Goal: Transaction & Acquisition: Purchase product/service

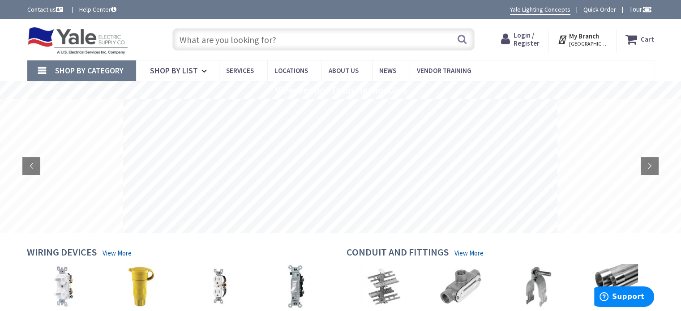
click at [221, 41] on input "text" at bounding box center [323, 39] width 302 height 22
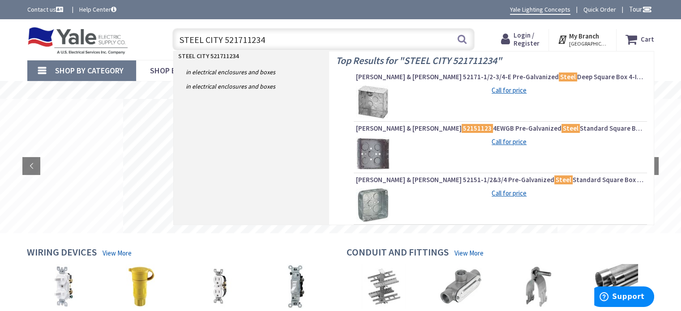
type input "STEEL CITY 521711234E"
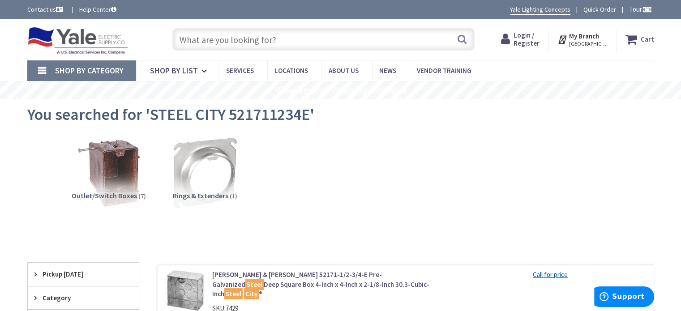
click at [185, 43] on input "text" at bounding box center [323, 39] width 302 height 22
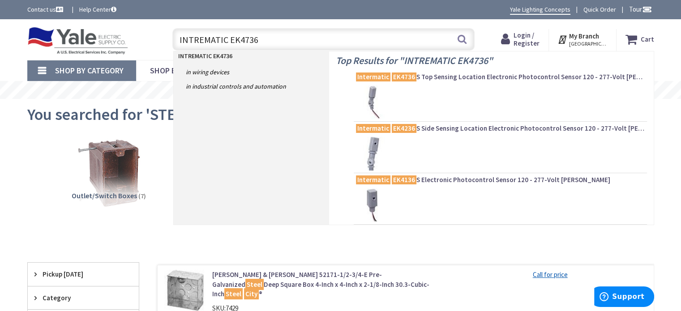
type input "INTREMATIC EK4736S"
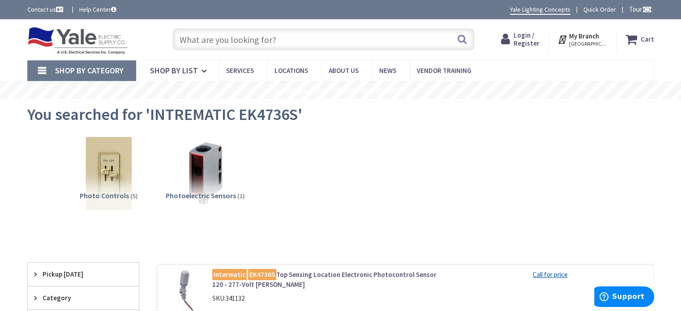
click at [205, 44] on input "text" at bounding box center [323, 39] width 302 height 22
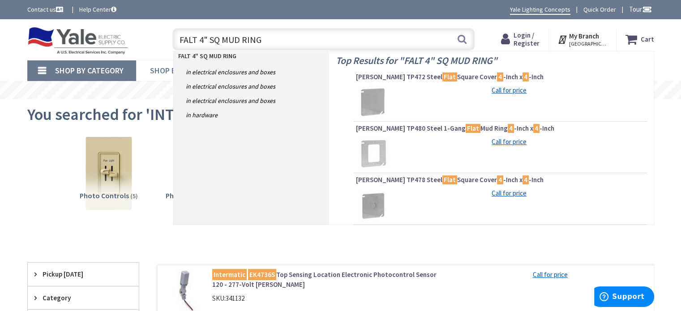
type input "FALT 4" SQ MUD RINGS"
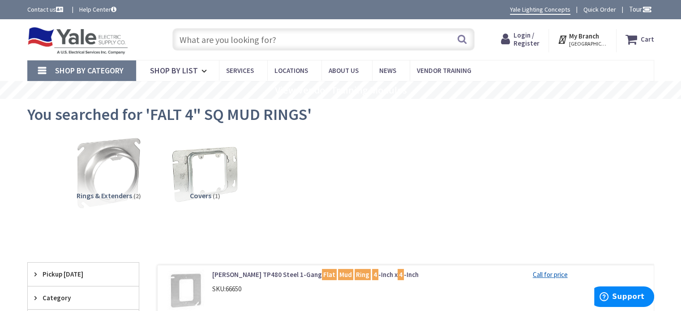
click at [196, 41] on input "text" at bounding box center [323, 39] width 302 height 22
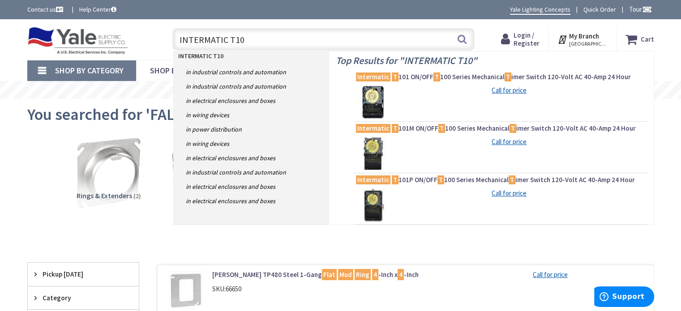
type input "INTERMATIC T103"
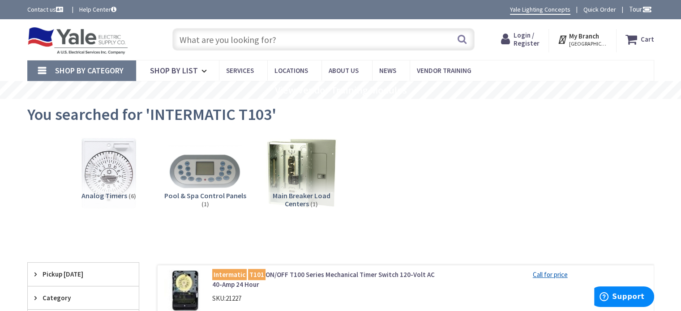
click at [202, 37] on input "text" at bounding box center [323, 39] width 302 height 22
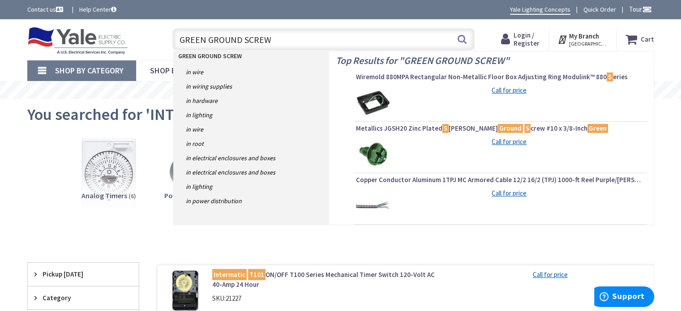
type input "GREEN GROUND SCREWS"
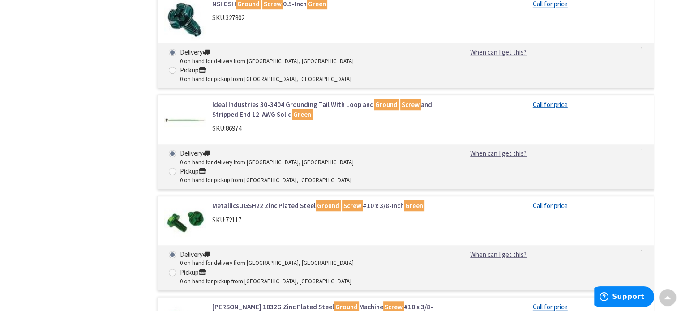
scroll to position [671, 0]
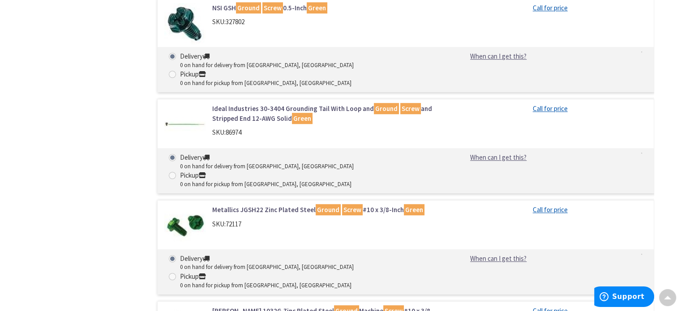
click at [258, 205] on link "Metallics JGSH22 Zinc Plated Steel Ground Screw #10 x 3/8-Inch Green" at bounding box center [326, 209] width 228 height 9
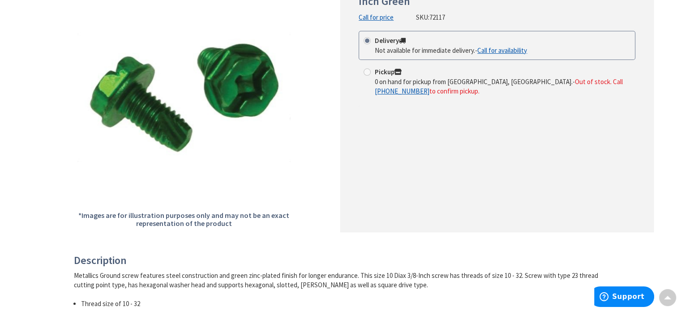
scroll to position [90, 0]
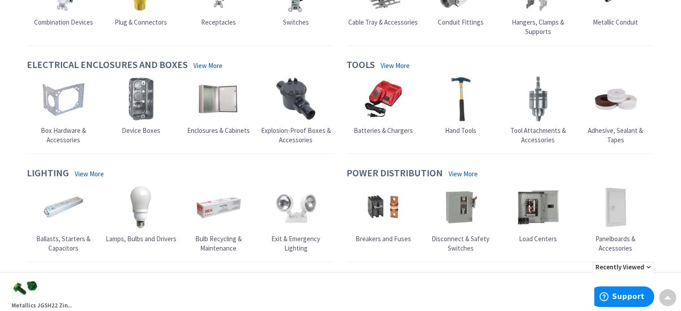
scroll to position [313, 0]
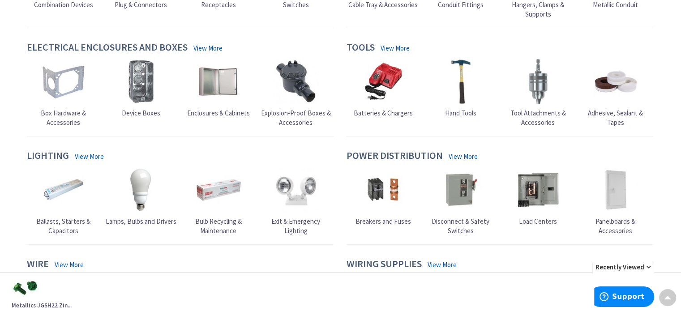
click at [468, 109] on span "Hand Tools" at bounding box center [460, 113] width 31 height 9
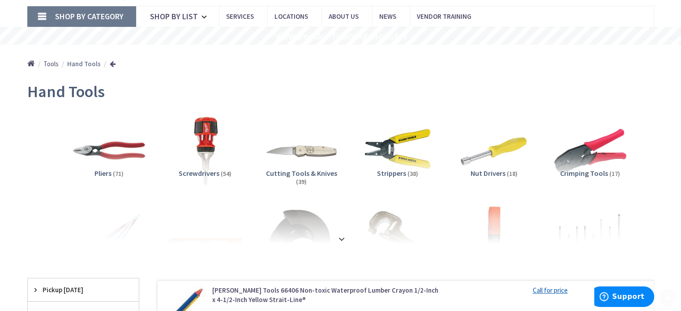
scroll to position [134, 0]
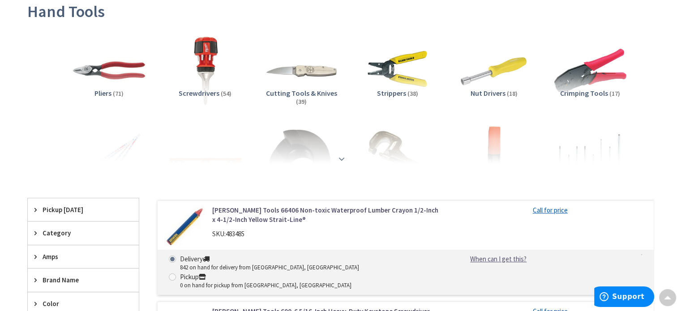
click at [341, 159] on strong at bounding box center [341, 159] width 11 height 10
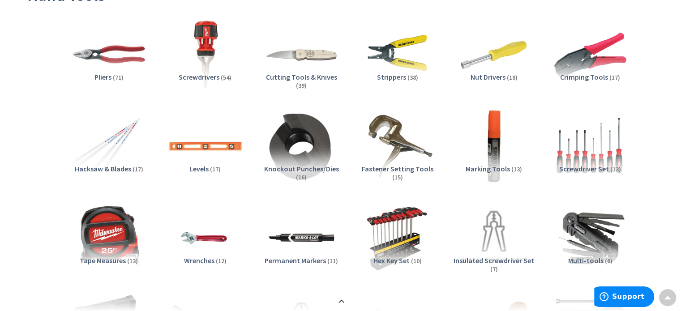
scroll to position [0, 0]
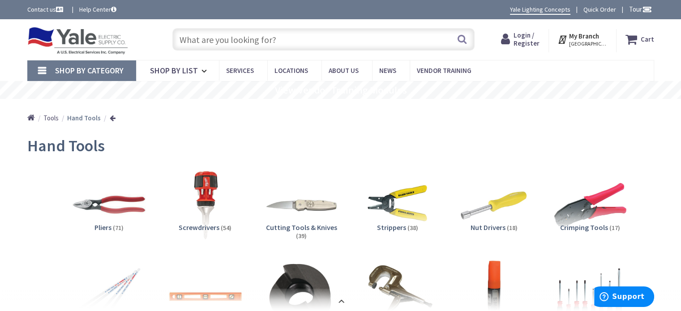
click at [84, 35] on img at bounding box center [77, 41] width 101 height 28
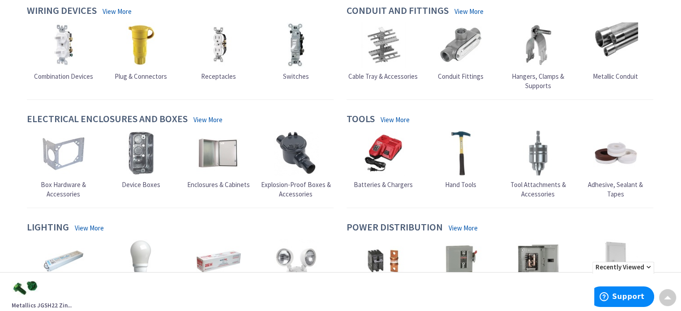
scroll to position [224, 0]
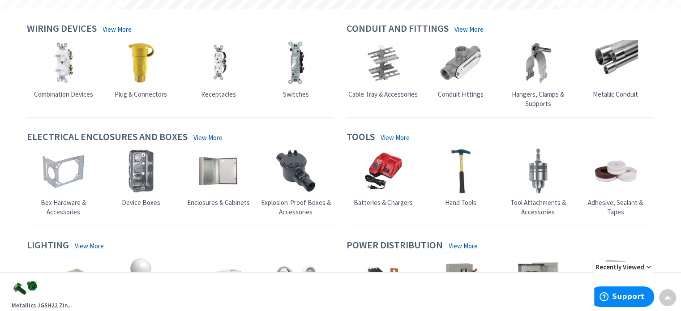
click at [539, 202] on span "Tool Attachments & Accessories" at bounding box center [537, 207] width 55 height 18
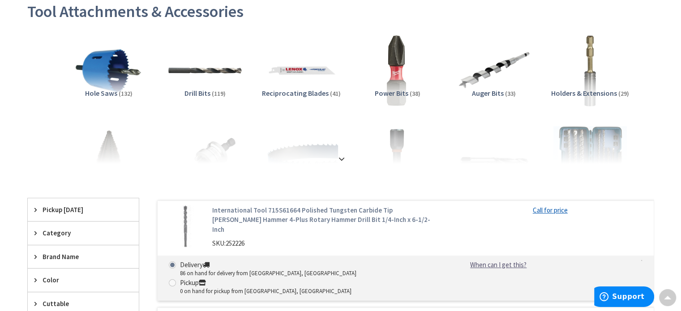
scroll to position [134, 0]
click at [340, 155] on strong at bounding box center [341, 159] width 11 height 10
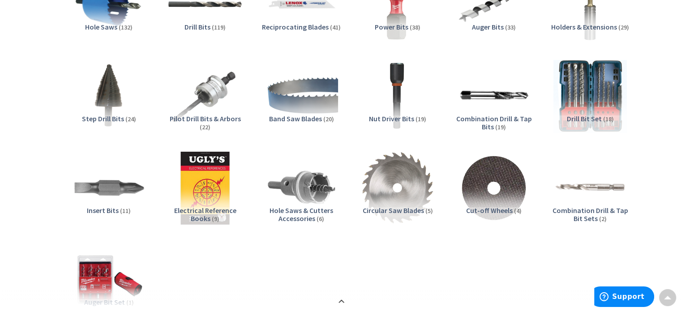
scroll to position [224, 0]
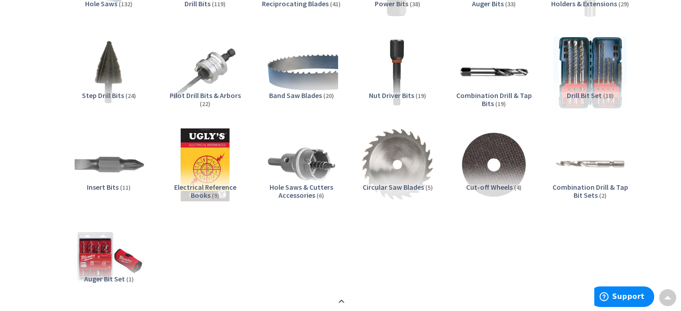
click at [302, 187] on span "Hole Saws & Cutters Accessories" at bounding box center [301, 191] width 64 height 17
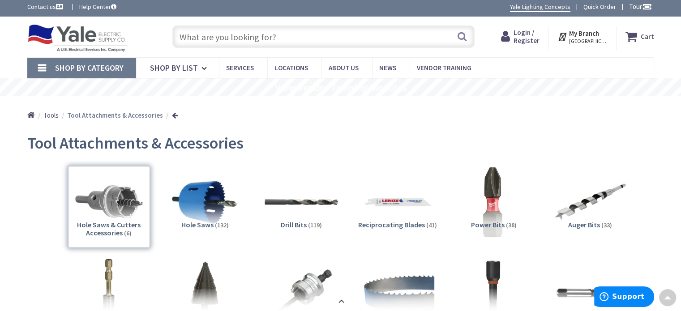
scroll to position [0, 0]
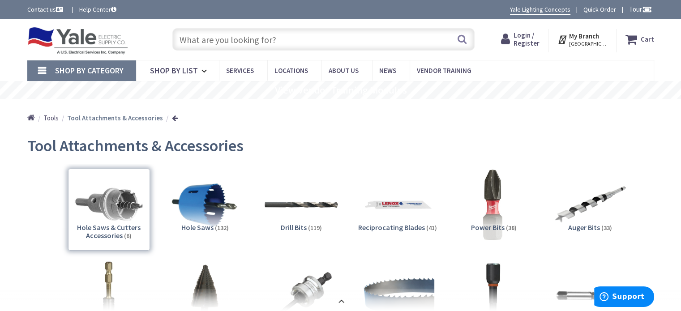
click at [84, 43] on img at bounding box center [77, 41] width 101 height 28
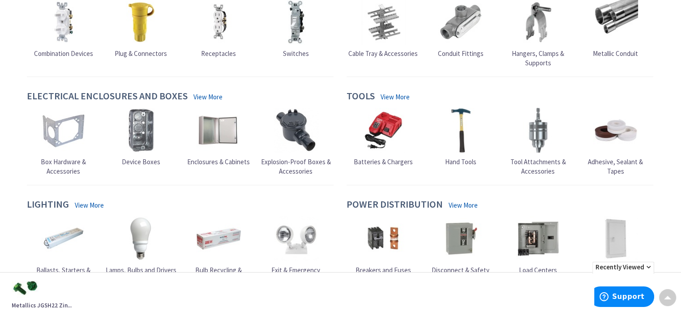
scroll to position [269, 0]
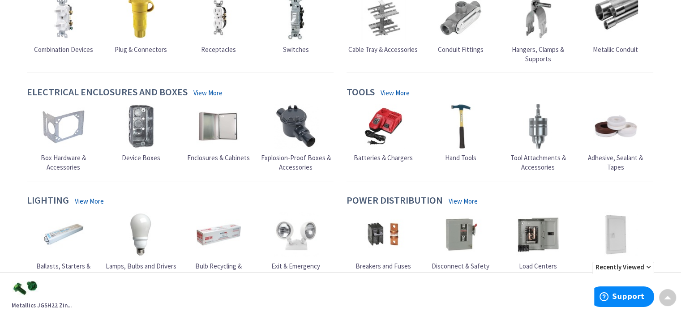
click at [375, 155] on span "Batteries & Chargers" at bounding box center [383, 158] width 59 height 9
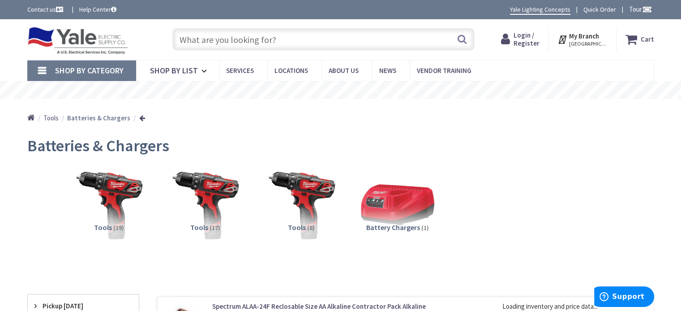
click at [77, 39] on img at bounding box center [77, 41] width 101 height 28
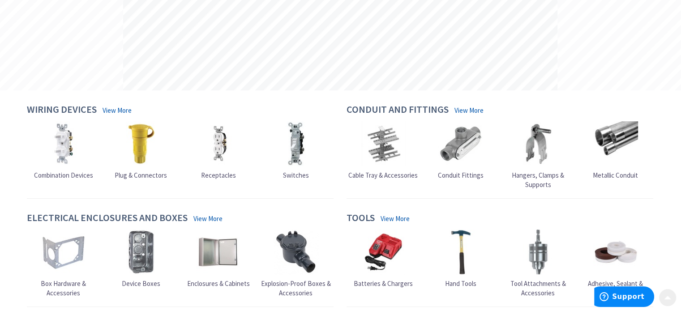
scroll to position [224, 0]
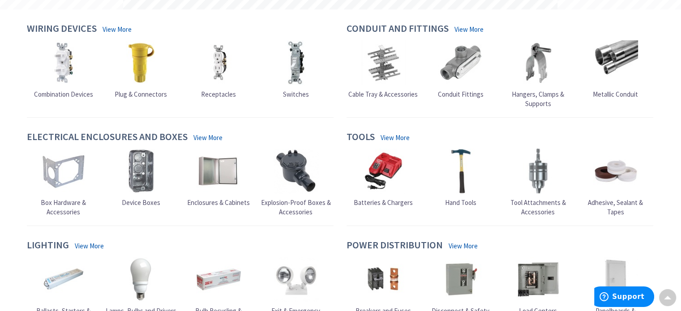
click at [394, 136] on link "View More" at bounding box center [394, 137] width 29 height 9
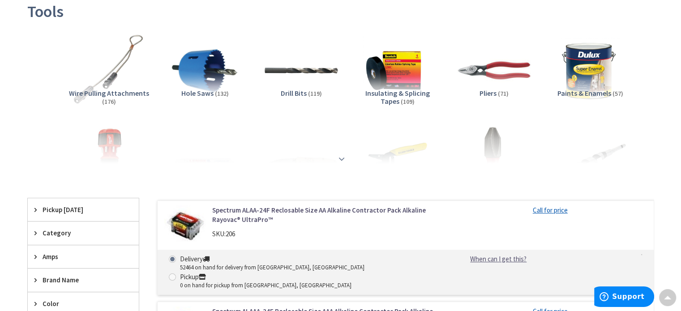
click at [350, 153] on div at bounding box center [341, 139] width 582 height 49
click at [340, 158] on strong at bounding box center [341, 159] width 11 height 10
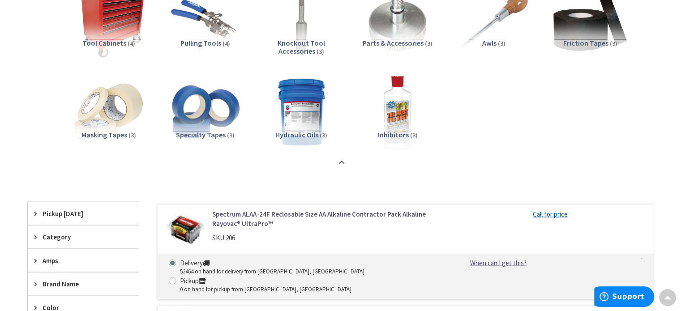
scroll to position [1566, 0]
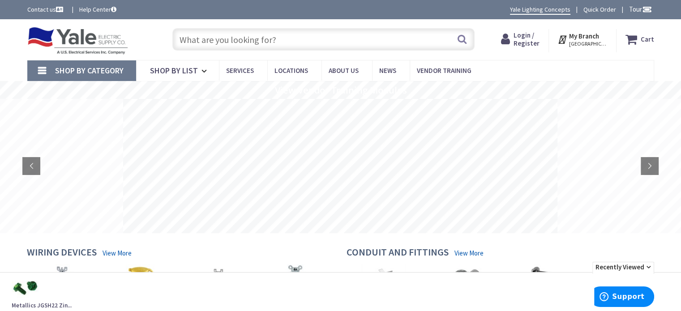
click at [199, 38] on input "text" at bounding box center [323, 39] width 302 height 22
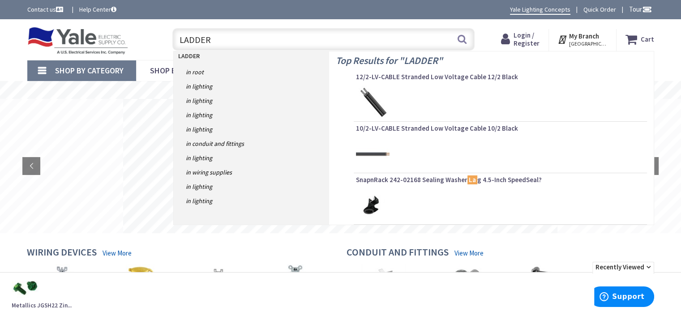
type input "LADDERS"
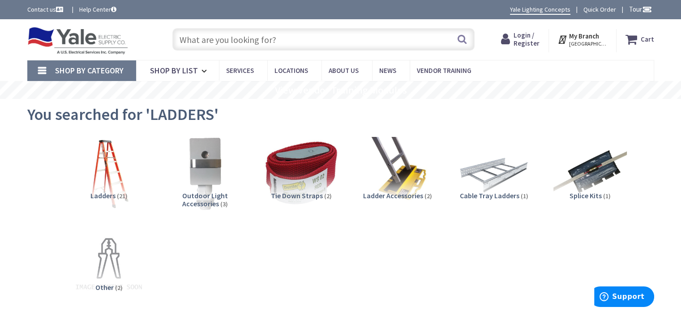
click at [106, 195] on span "Ladders" at bounding box center [102, 195] width 25 height 9
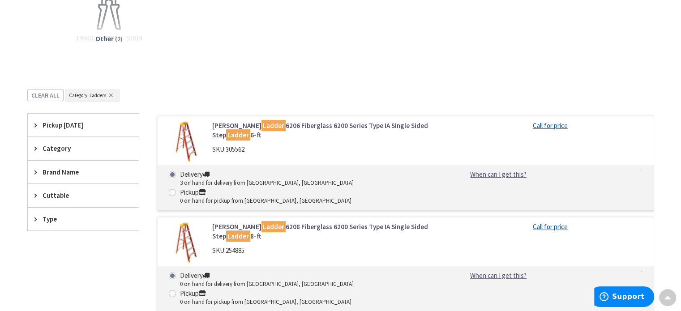
scroll to position [248, 0]
click at [56, 221] on span "Type" at bounding box center [79, 219] width 73 height 9
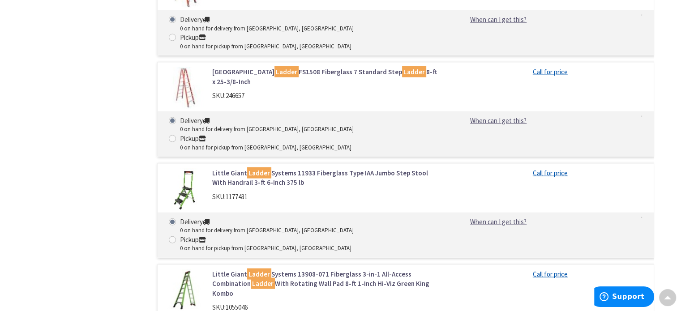
scroll to position [1904, 0]
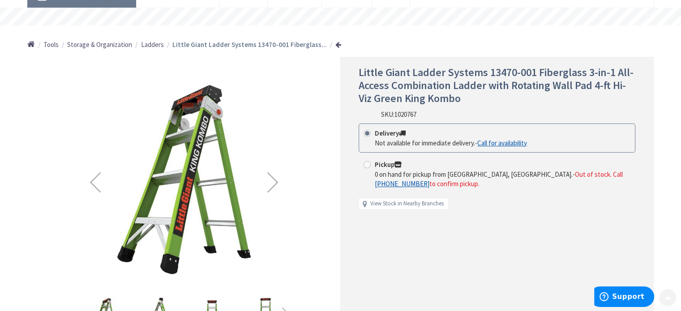
scroll to position [90, 0]
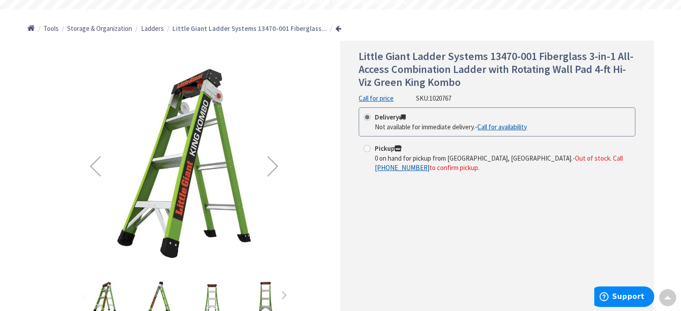
click at [280, 163] on div "Next" at bounding box center [273, 166] width 36 height 36
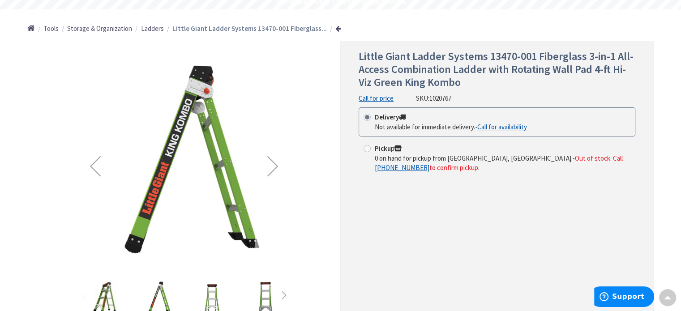
click at [280, 163] on div "Next" at bounding box center [273, 166] width 36 height 36
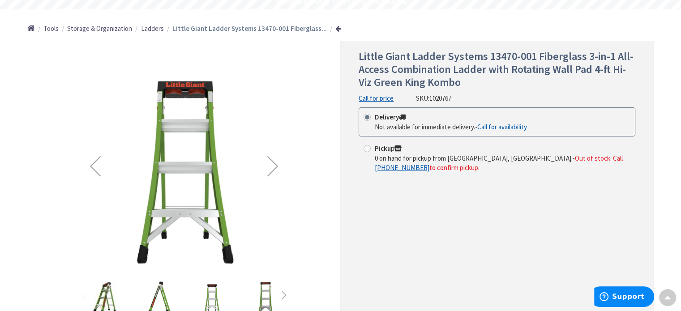
click at [280, 163] on div "Next" at bounding box center [273, 166] width 36 height 36
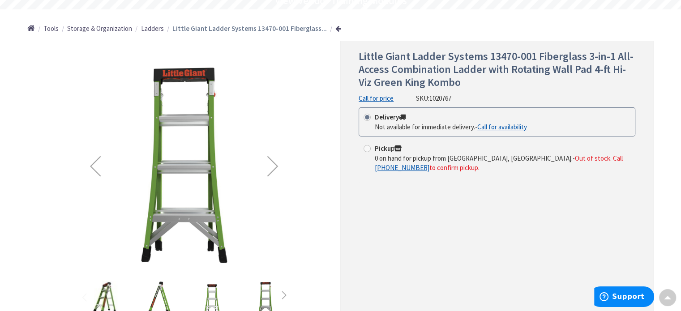
click at [280, 163] on div "Next" at bounding box center [273, 166] width 36 height 36
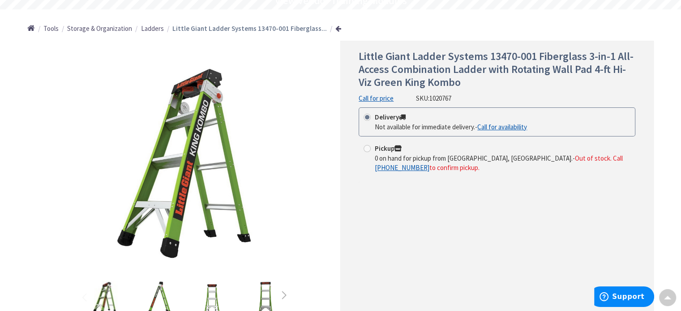
click at [148, 30] on span "Ladders" at bounding box center [152, 28] width 23 height 9
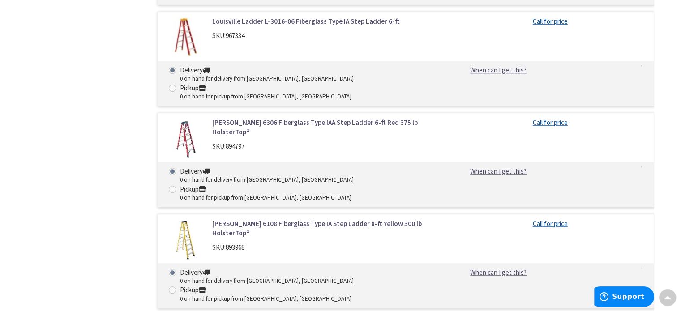
scroll to position [806, 0]
